Goal: Information Seeking & Learning: Learn about a topic

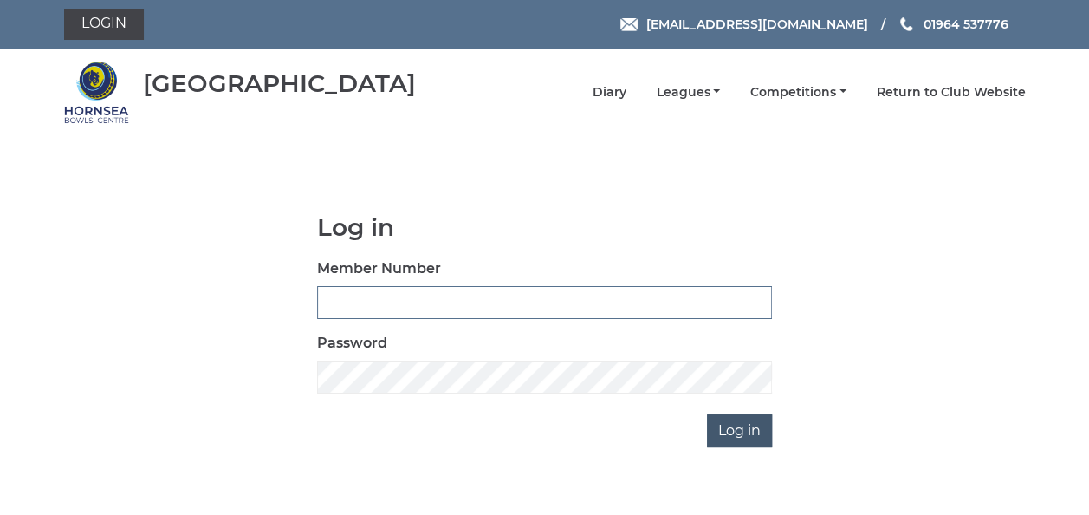
type input "0837"
click at [740, 432] on input "Log in" at bounding box center [739, 430] width 65 height 33
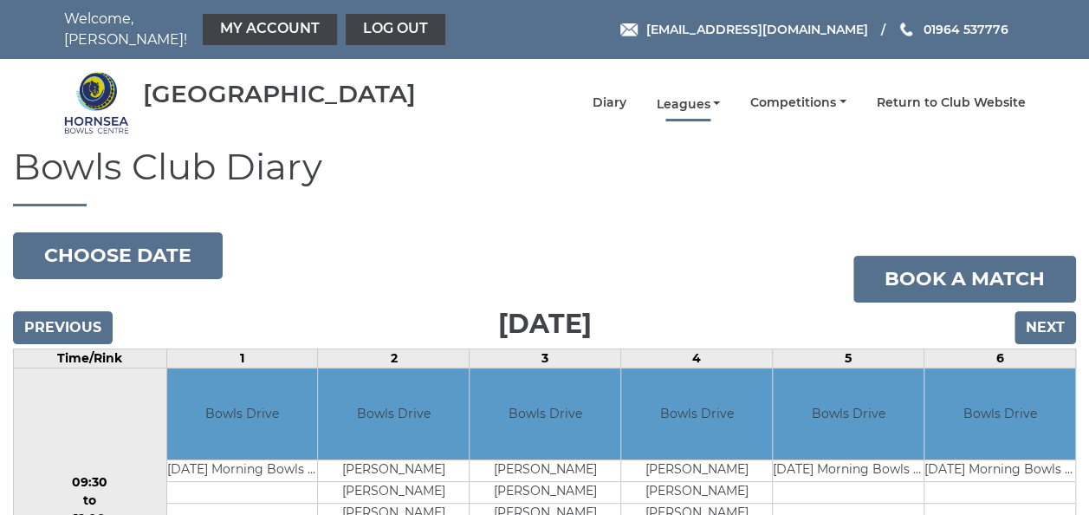
click at [699, 96] on link "Leagues" at bounding box center [688, 104] width 64 height 16
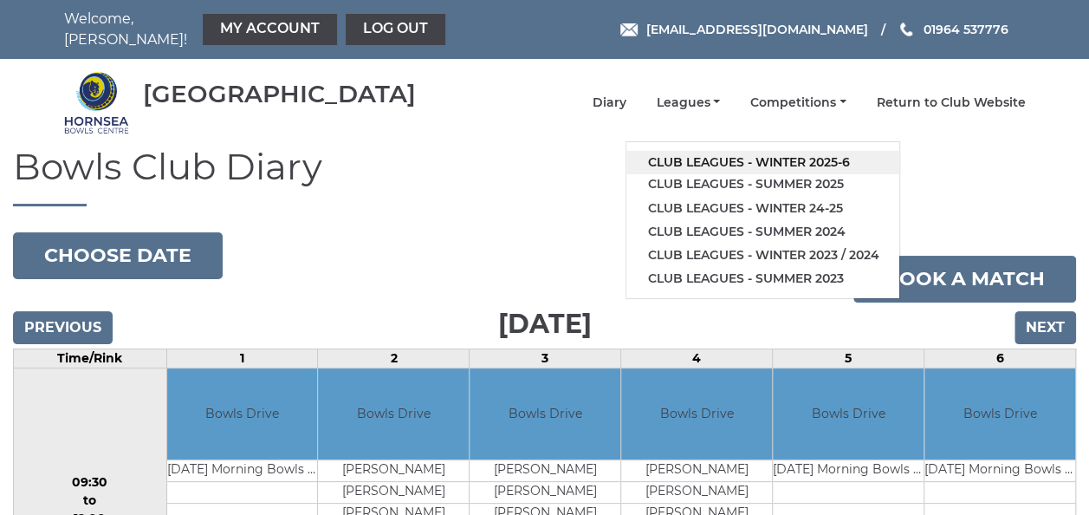
click at [712, 152] on link "Club leagues - Winter 2025-6" at bounding box center [763, 162] width 273 height 23
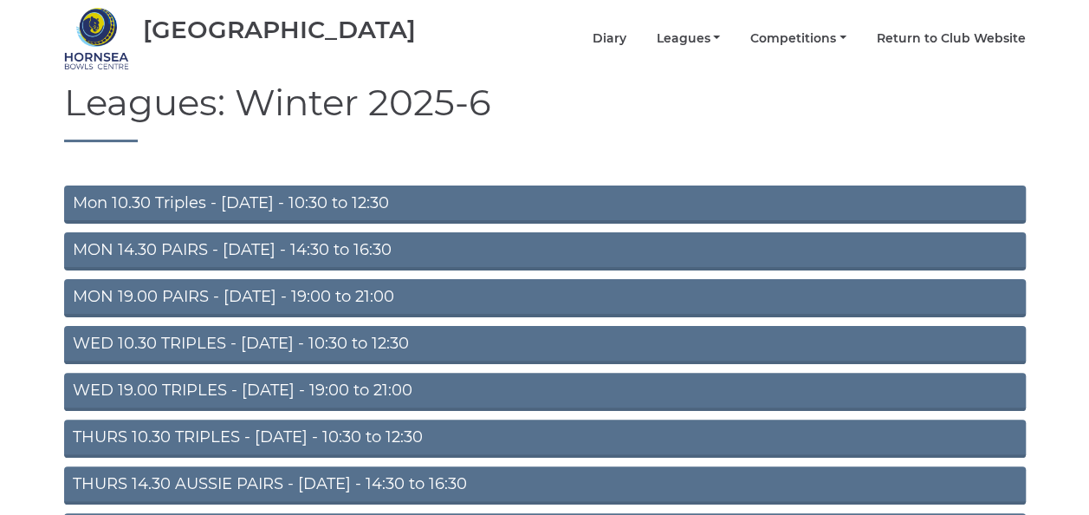
scroll to position [260, 0]
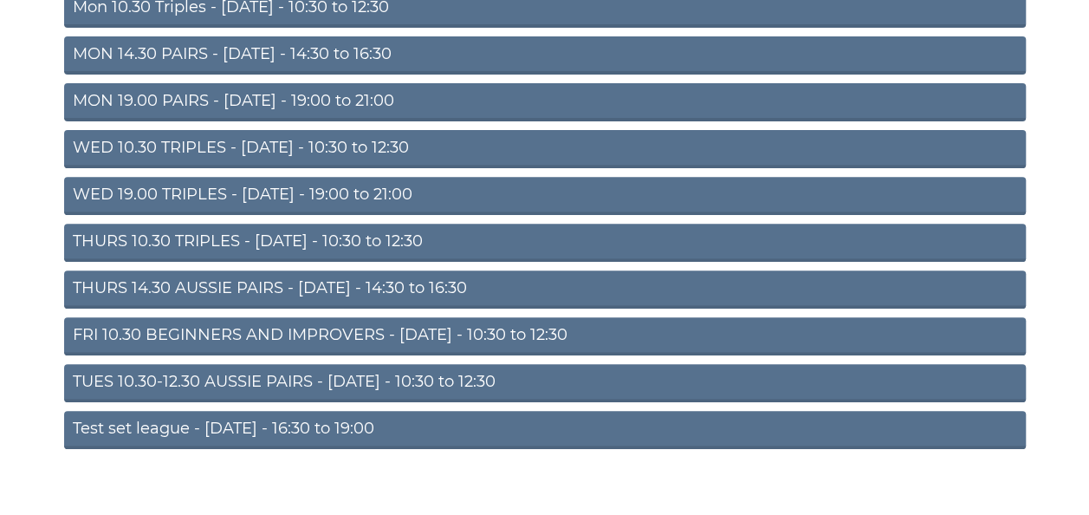
click at [217, 231] on link "THURS 10.30 TRIPLES - Thursday - 10:30 to 12:30" at bounding box center [545, 243] width 962 height 38
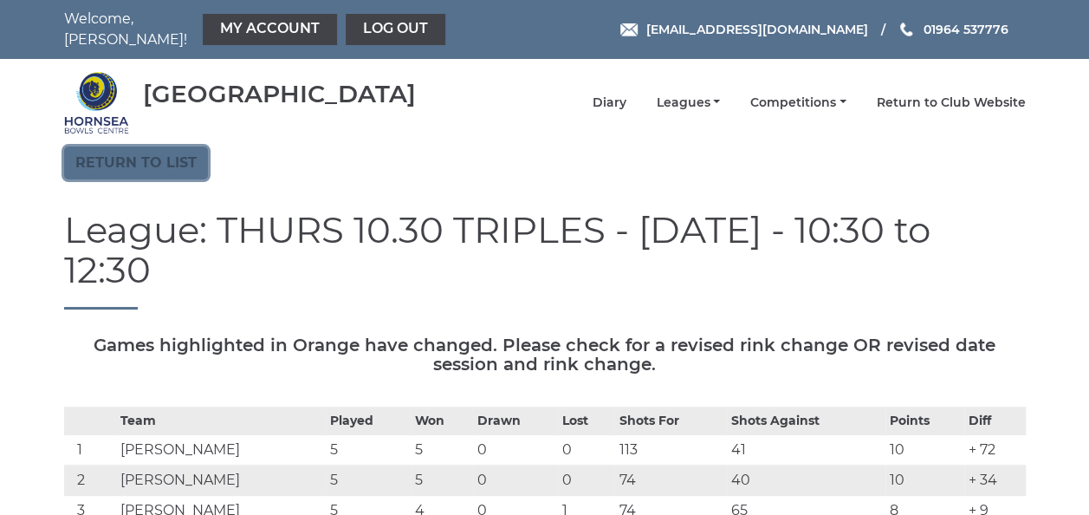
click at [150, 147] on link "Return to list" at bounding box center [136, 162] width 144 height 33
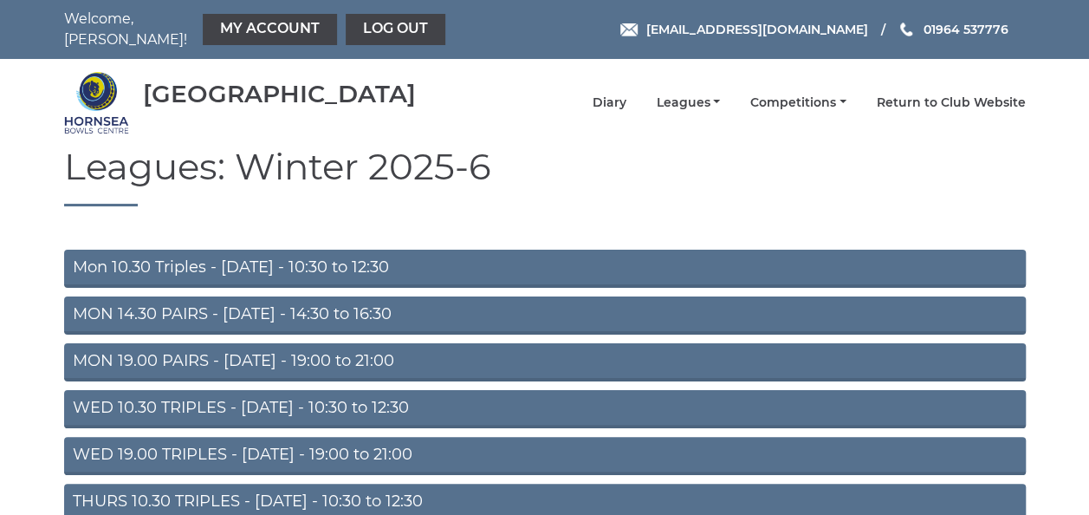
click at [197, 345] on link "MON 19.00 PAIRS - Monday - 19:00 to 21:00" at bounding box center [545, 362] width 962 height 38
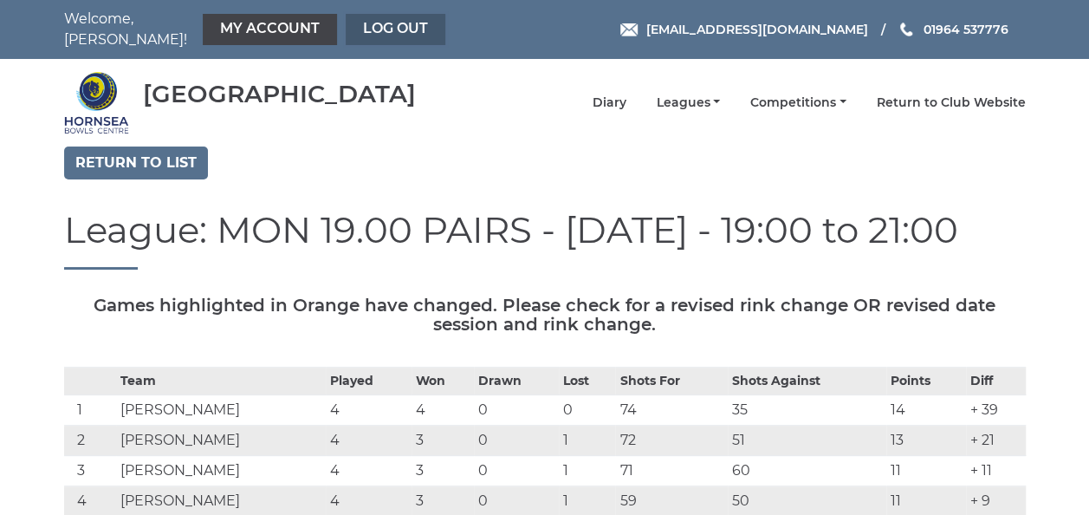
click at [390, 23] on link "Log out" at bounding box center [396, 29] width 100 height 31
